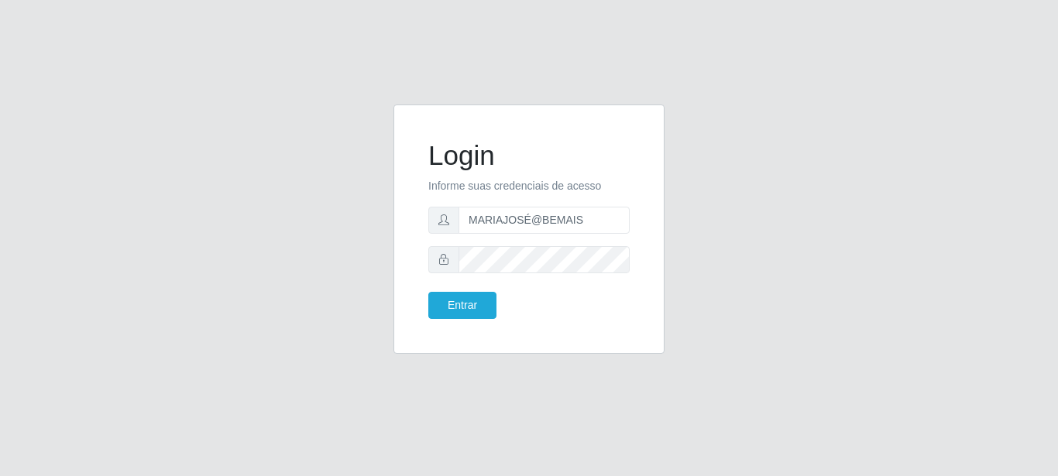
type input "MARIAJOSÉ@BEMAIS"
click at [428, 292] on button "Entrar" at bounding box center [462, 305] width 68 height 27
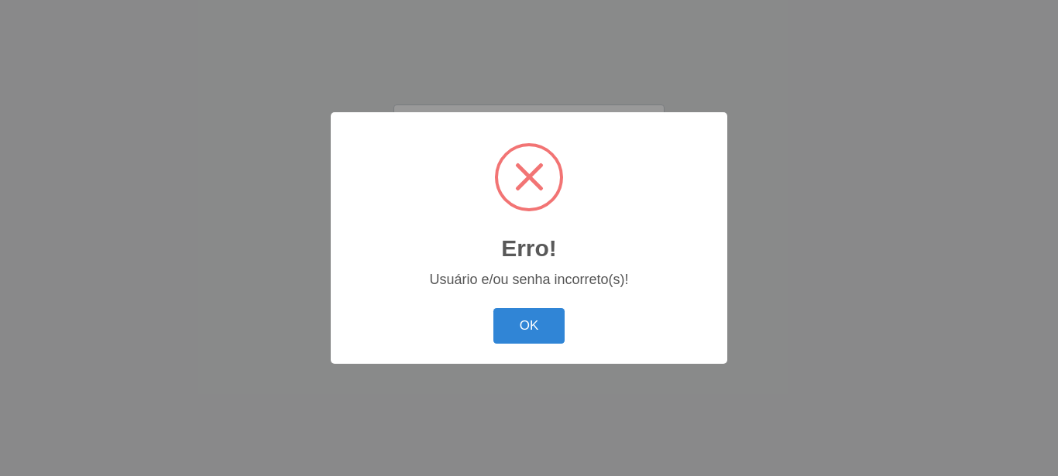
click at [493, 308] on button "OK" at bounding box center [529, 326] width 72 height 36
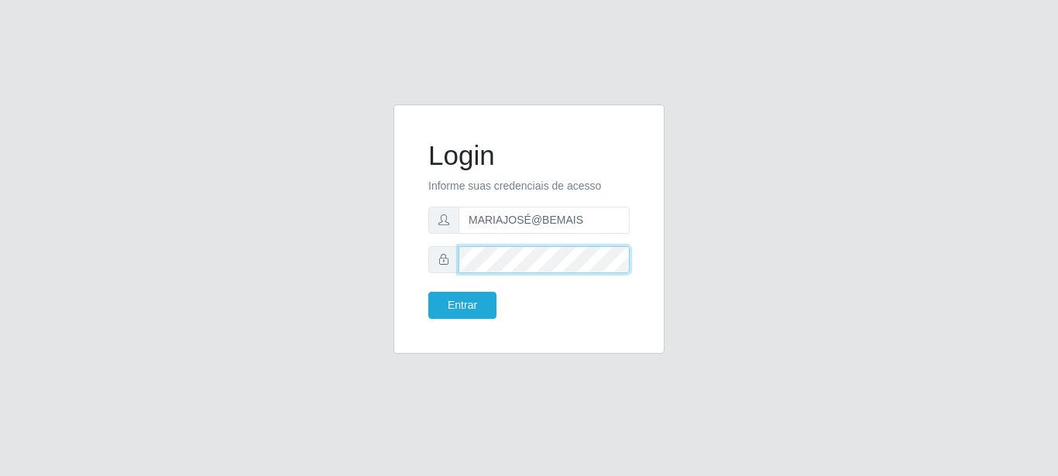
click at [428, 292] on button "Entrar" at bounding box center [462, 305] width 68 height 27
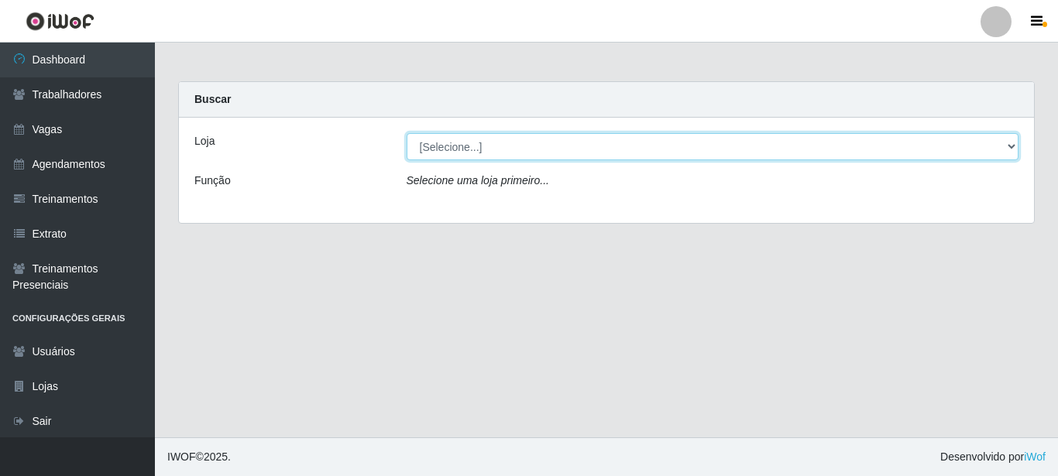
select select "250"
click option "Bemais Supermercados - [GEOGRAPHIC_DATA]" at bounding box center [0, 0] width 0 height 0
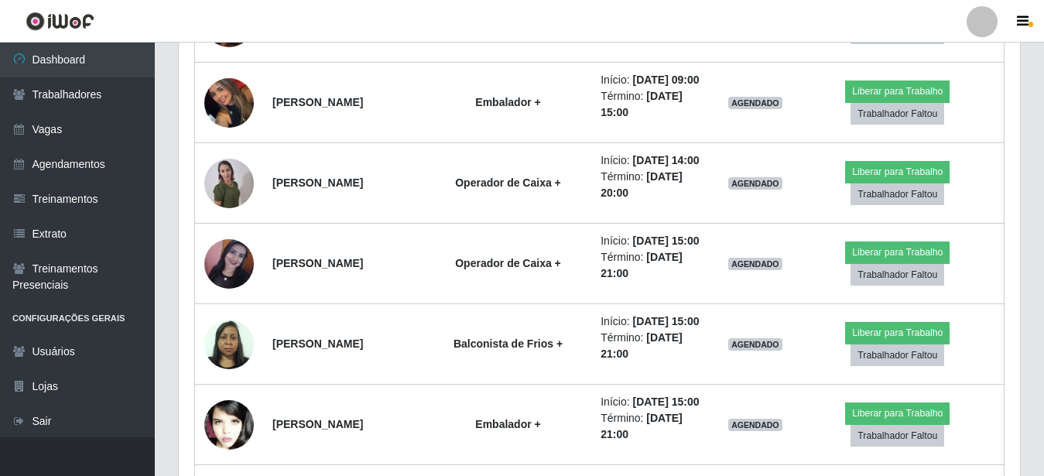
scroll to position [1027, 0]
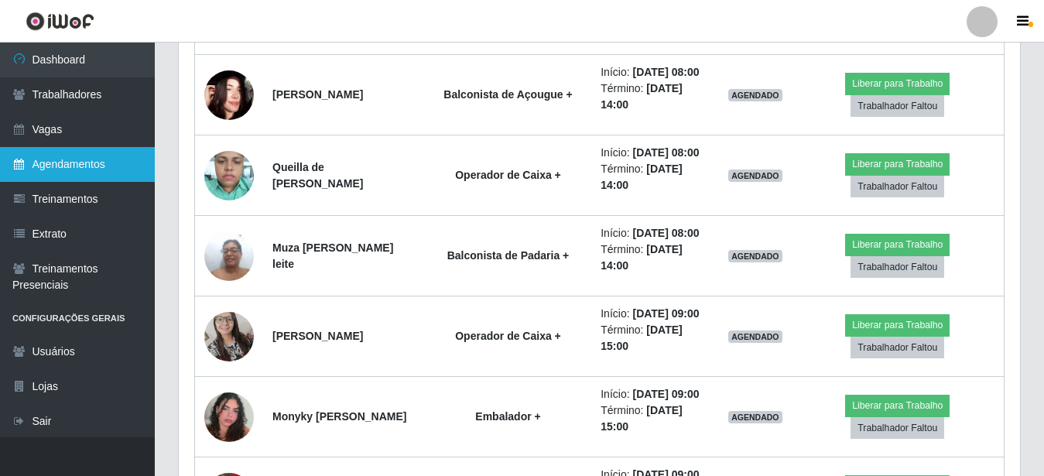
click at [111, 169] on link "Agendamentos" at bounding box center [77, 164] width 155 height 35
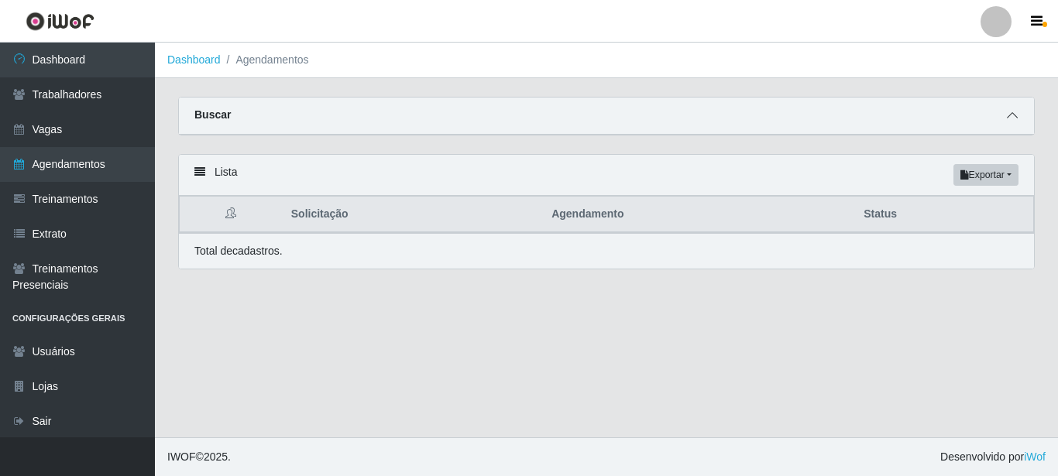
click at [1007, 119] on icon at bounding box center [1012, 115] width 11 height 11
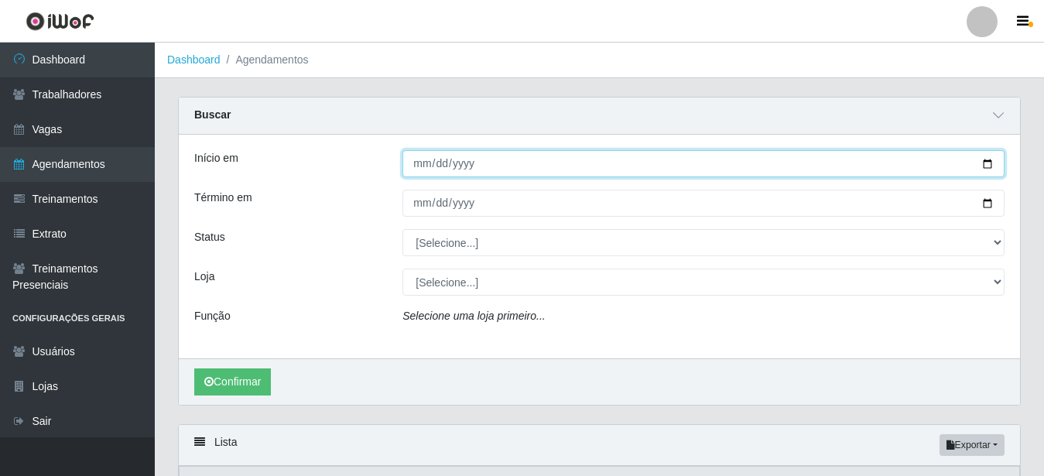
click at [987, 163] on input "Início em" at bounding box center [704, 163] width 602 height 27
type input "[DATE]"
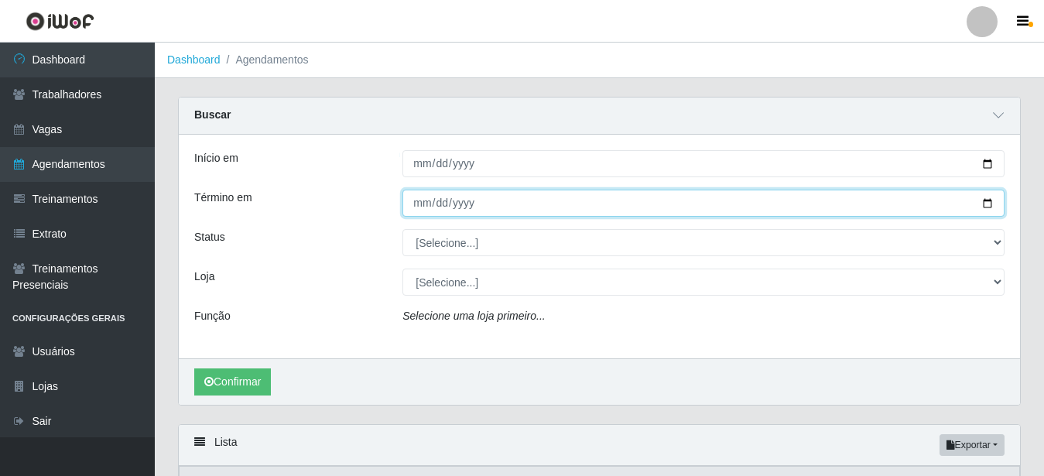
click at [990, 204] on input "Término em" at bounding box center [704, 203] width 602 height 27
type input "[DATE]"
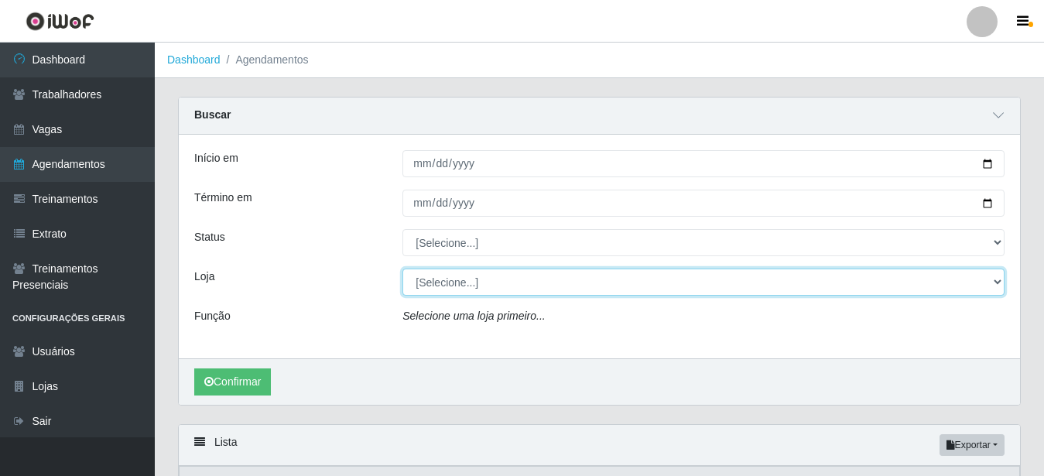
click at [403, 269] on select "[Selecione...] Bemais Supermercados - [GEOGRAPHIC_DATA]" at bounding box center [704, 282] width 602 height 27
select select "250"
click option "Bemais Supermercados - [GEOGRAPHIC_DATA]" at bounding box center [0, 0] width 0 height 0
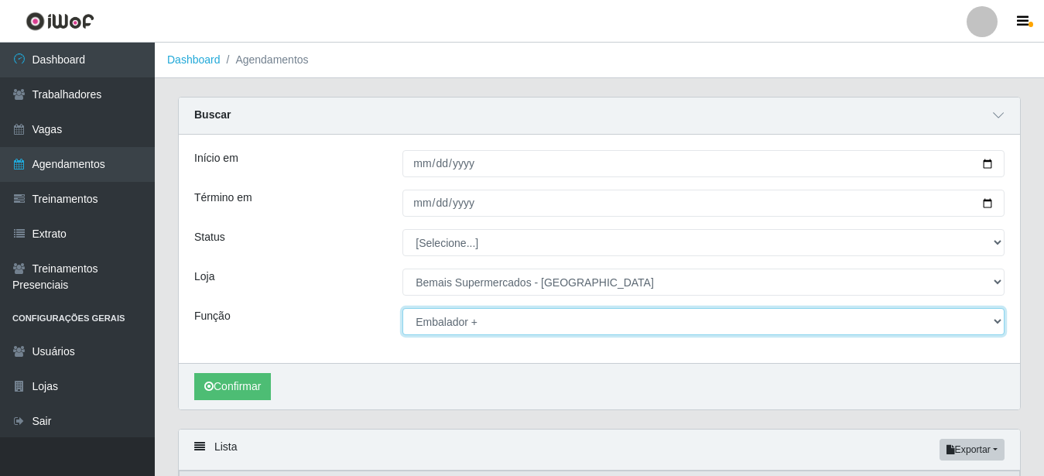
click option "Embalador +" at bounding box center [0, 0] width 0 height 0
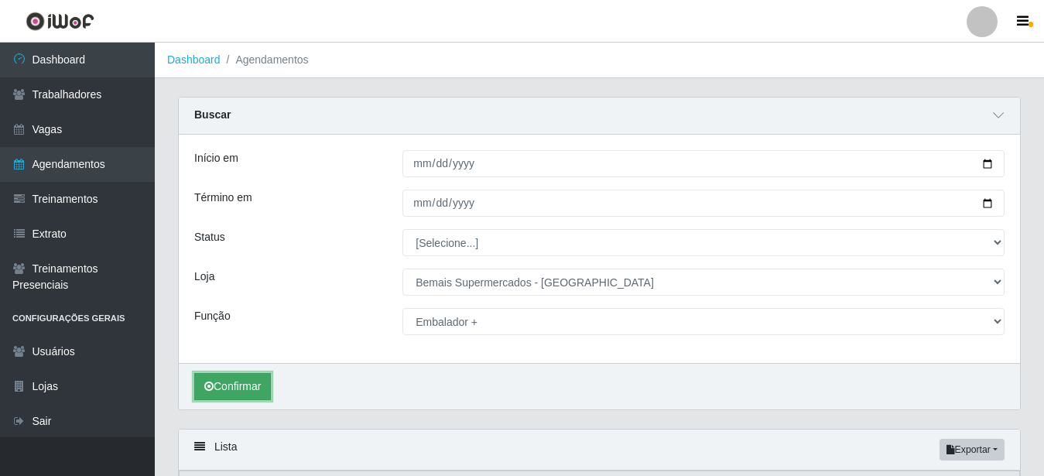
click at [255, 387] on button "Confirmar" at bounding box center [232, 386] width 77 height 27
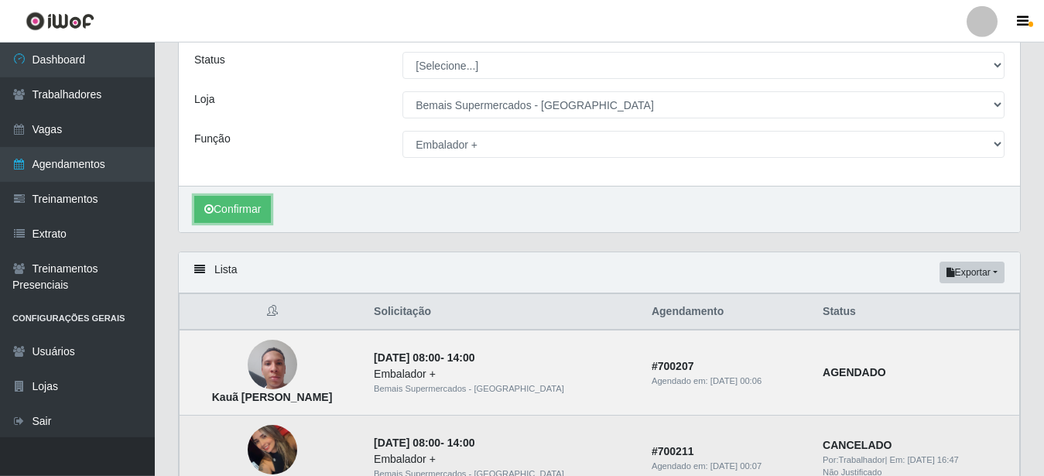
scroll to position [156, 0]
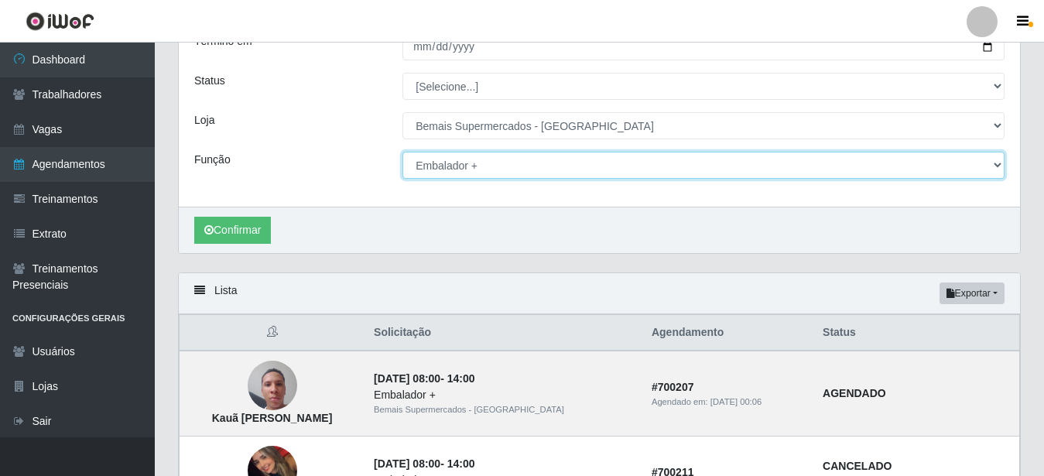
click at [403, 152] on select "[Selecione...] ASG ASG + ASG ++ Auxiliar de Estacionamento Auxiliar de Estacion…" at bounding box center [704, 165] width 602 height 27
select select "104"
click option "Auxiliar de Estacionamento +" at bounding box center [0, 0] width 0 height 0
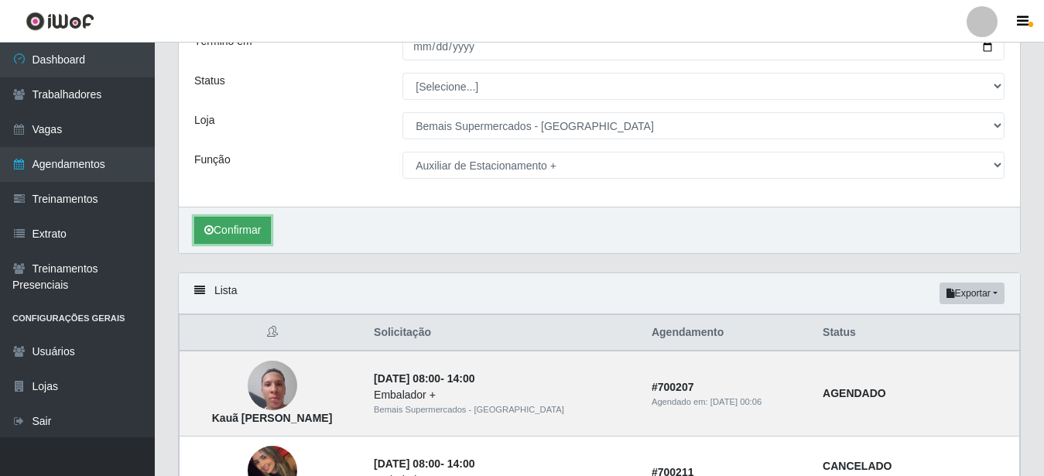
click at [227, 232] on button "Confirmar" at bounding box center [232, 230] width 77 height 27
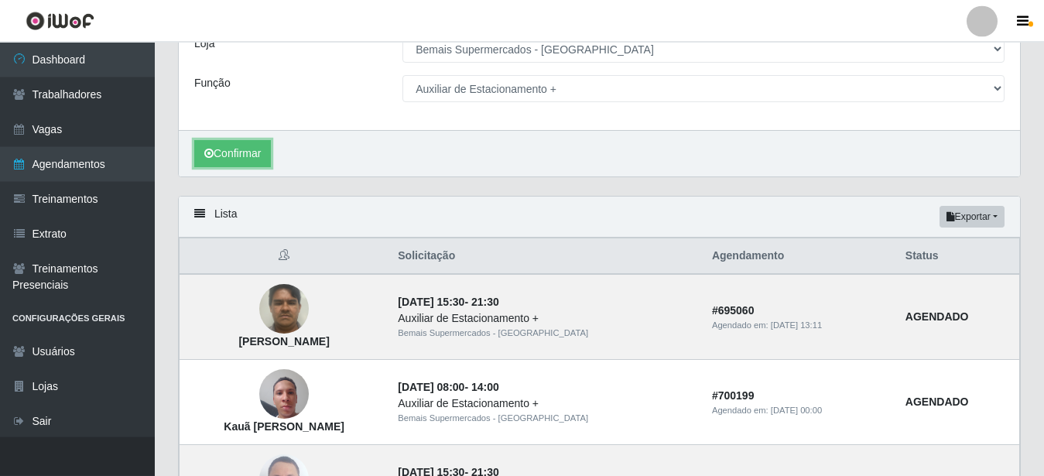
scroll to position [363, 0]
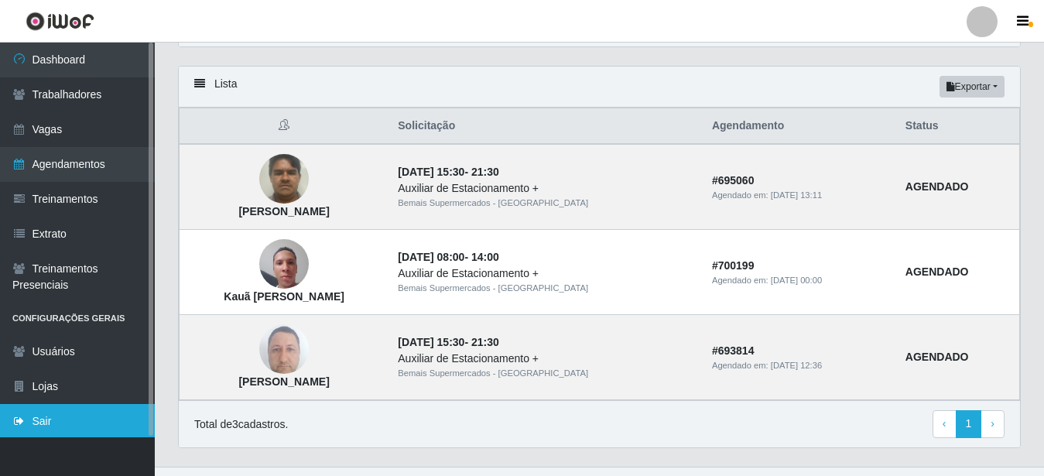
click at [70, 428] on link "Sair" at bounding box center [77, 421] width 155 height 35
